Goal: Find specific page/section: Find specific page/section

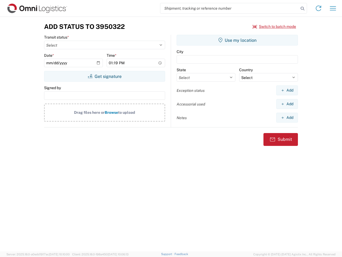
click at [230, 8] on input "search" at bounding box center [229, 8] width 139 height 10
click at [303, 9] on icon at bounding box center [302, 8] width 7 height 7
click at [319, 8] on icon at bounding box center [319, 8] width 9 height 9
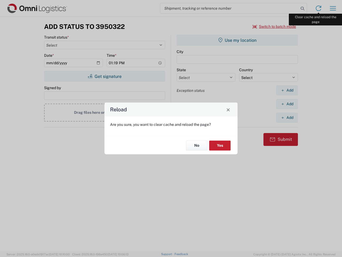
click at [333, 8] on div "Reload Are you sure, you want to clear cache and reload the page? No Yes" at bounding box center [171, 128] width 342 height 257
click at [275, 26] on div "Reload Are you sure, you want to clear cache and reload the page? No Yes" at bounding box center [171, 128] width 342 height 257
click at [105, 76] on div "Reload Are you sure, you want to clear cache and reload the page? No Yes" at bounding box center [171, 128] width 342 height 257
click at [237, 40] on div "Reload Are you sure, you want to clear cache and reload the page? No Yes" at bounding box center [171, 128] width 342 height 257
click at [287, 90] on div "Reload Are you sure, you want to clear cache and reload the page? No Yes" at bounding box center [171, 128] width 342 height 257
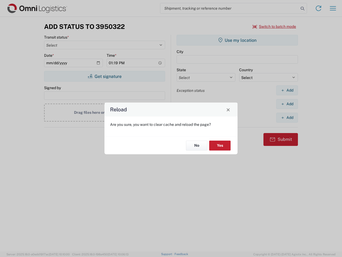
click at [287, 104] on div "Reload Are you sure, you want to clear cache and reload the page? No Yes" at bounding box center [171, 128] width 342 height 257
click at [287, 117] on div "Reload Are you sure, you want to clear cache and reload the page? No Yes" at bounding box center [171, 128] width 342 height 257
